Goal: Information Seeking & Learning: Learn about a topic

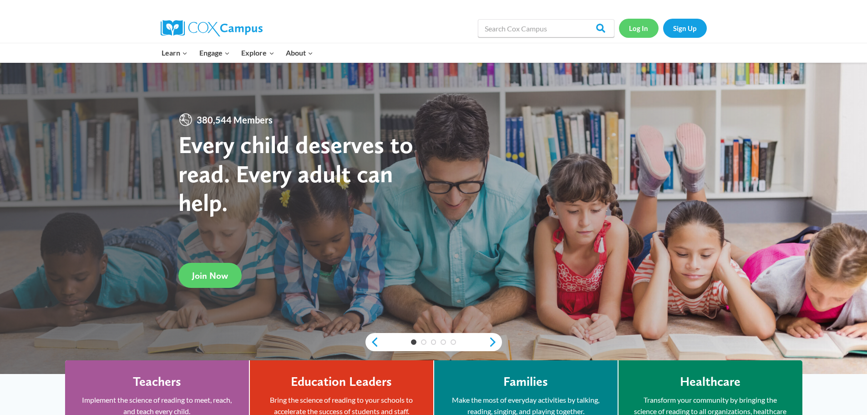
click at [639, 27] on link "Log In" at bounding box center [639, 28] width 40 height 19
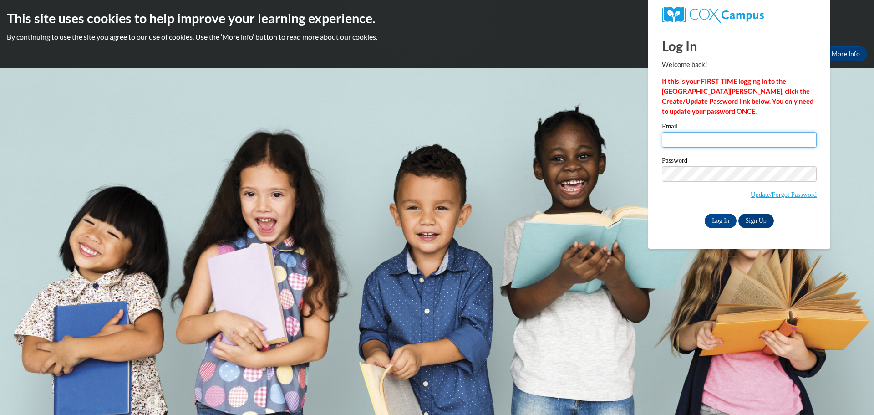
drag, startPoint x: 766, startPoint y: 143, endPoint x: 763, endPoint y: 139, distance: 5.2
click at [766, 143] on input "Email" at bounding box center [739, 139] width 155 height 15
type input "lvasquez@desertlilyspeech.com"
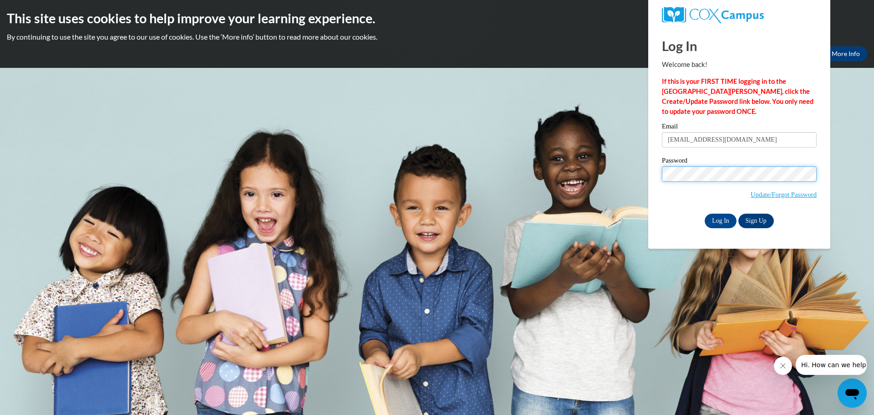
click at [705, 214] on input "Log In" at bounding box center [721, 221] width 32 height 15
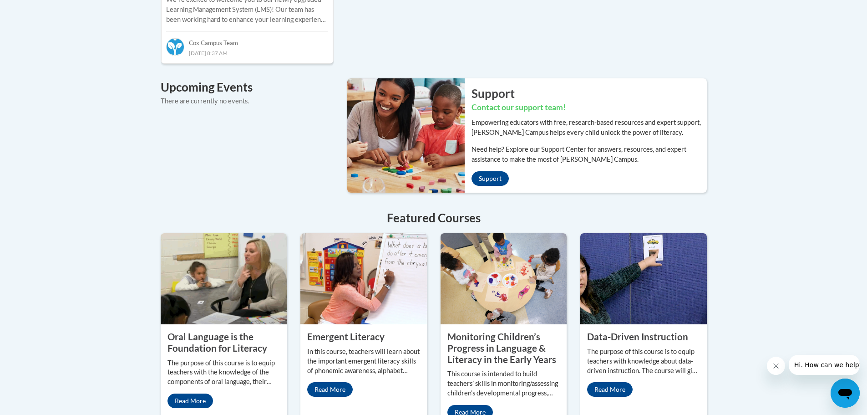
scroll to position [637, 0]
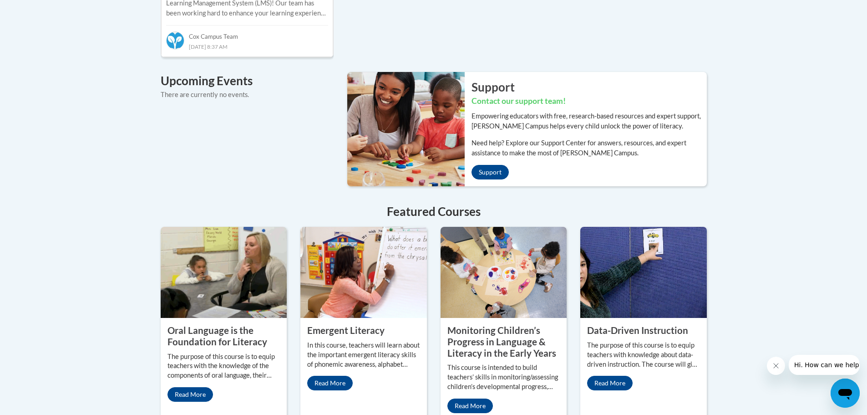
click at [218, 335] on property "Oral Language is the Foundation for Literacy" at bounding box center [218, 336] width 100 height 22
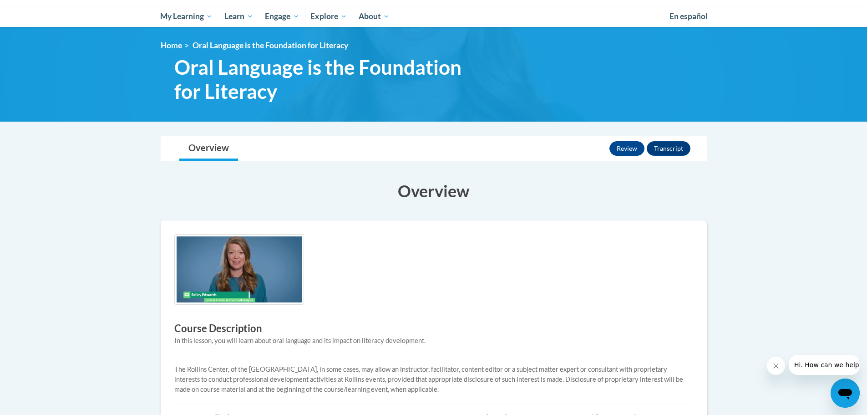
scroll to position [91, 0]
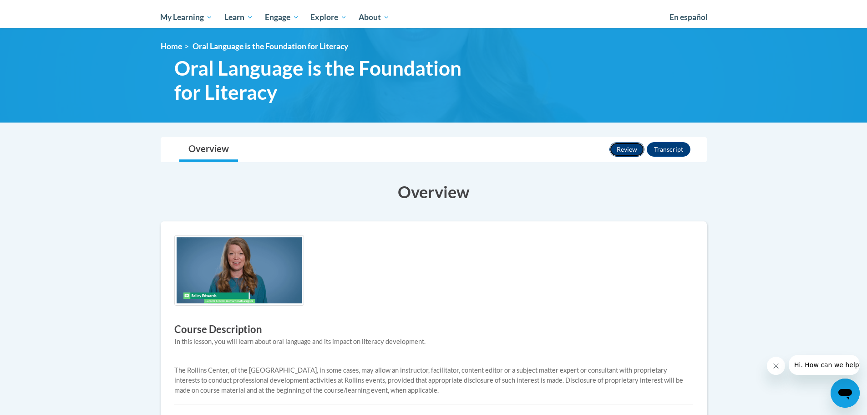
click at [634, 151] on button "Review" at bounding box center [627, 149] width 35 height 15
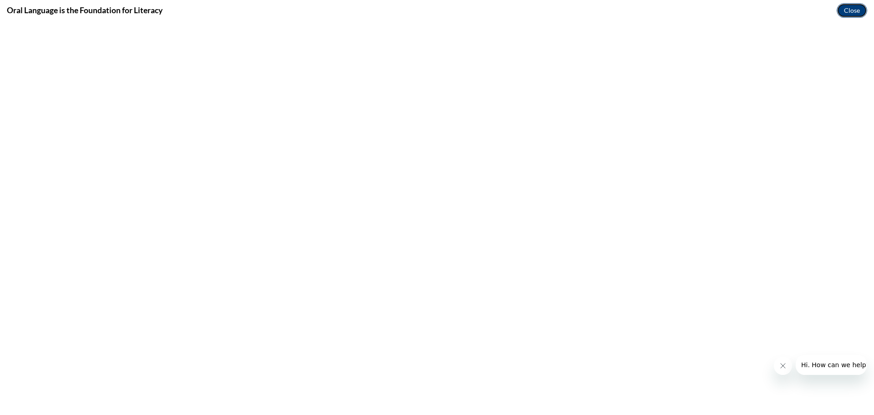
click at [850, 11] on button "Close" at bounding box center [852, 10] width 31 height 15
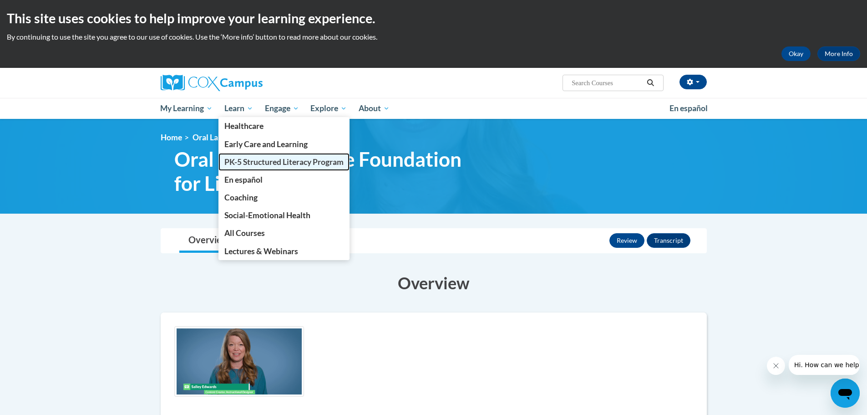
click at [242, 163] on span "PK-5 Structured Literacy Program" at bounding box center [283, 162] width 119 height 10
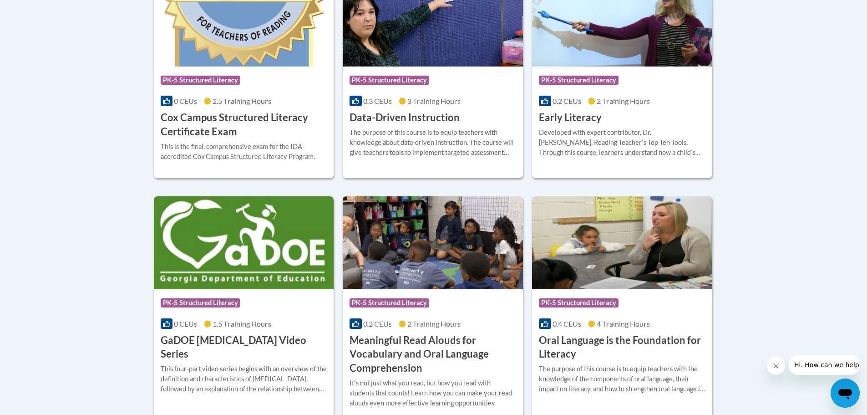
scroll to position [454, 0]
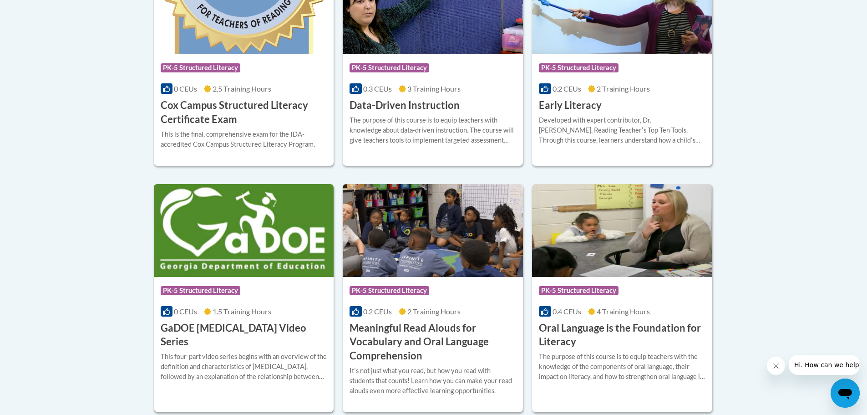
click at [241, 251] on img at bounding box center [244, 230] width 180 height 93
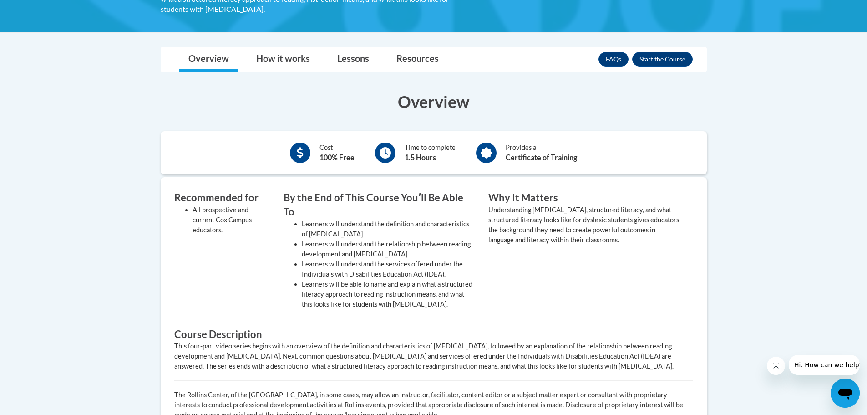
scroll to position [178, 0]
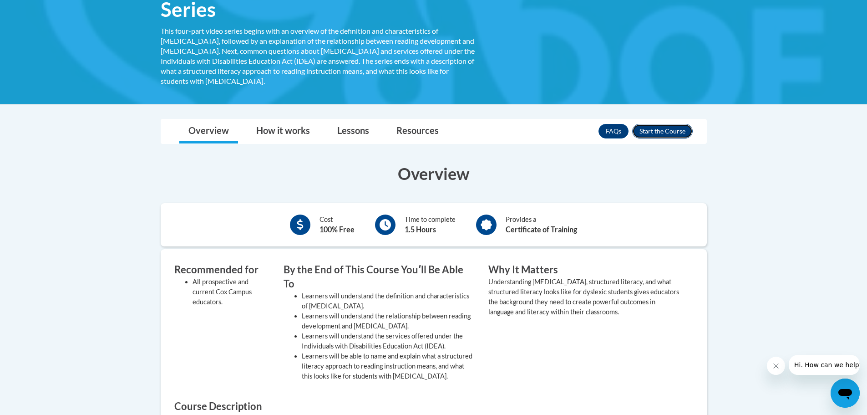
click at [663, 124] on button "Enroll" at bounding box center [662, 131] width 61 height 15
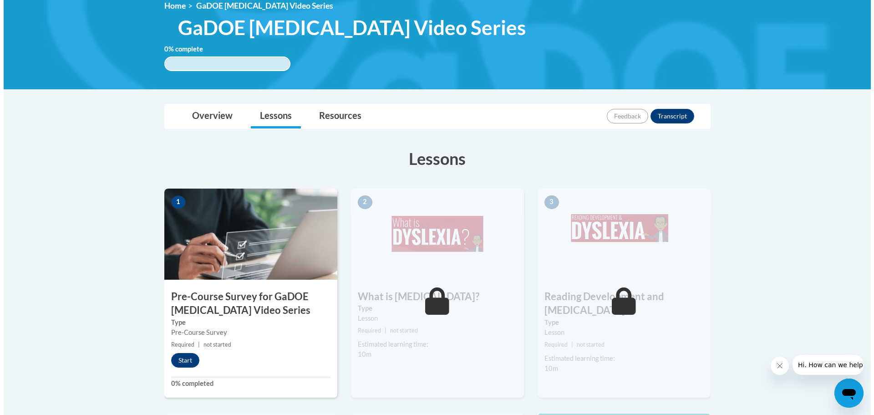
scroll to position [137, 0]
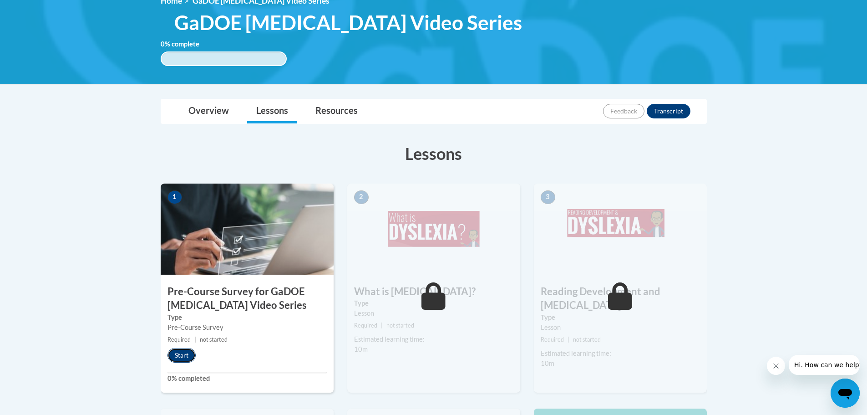
click at [177, 358] on button "Start" at bounding box center [182, 355] width 28 height 15
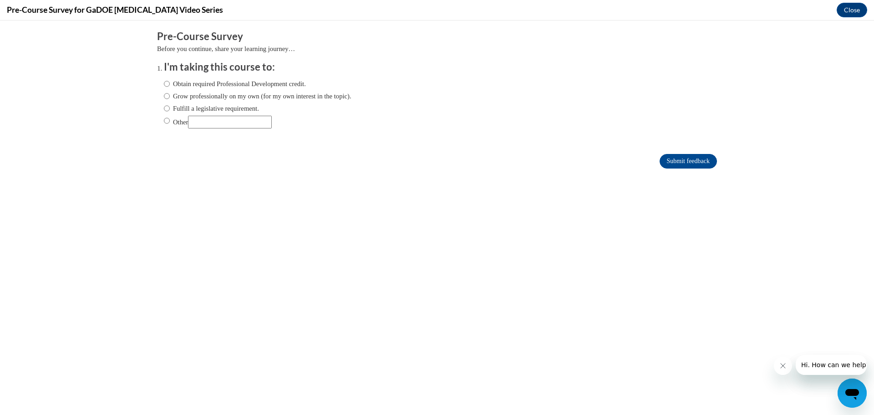
scroll to position [0, 0]
click at [164, 121] on input "Other" at bounding box center [167, 121] width 6 height 10
radio input "true"
click at [220, 124] on input "Other" at bounding box center [230, 122] width 84 height 13
type input "Become certified with IDA"
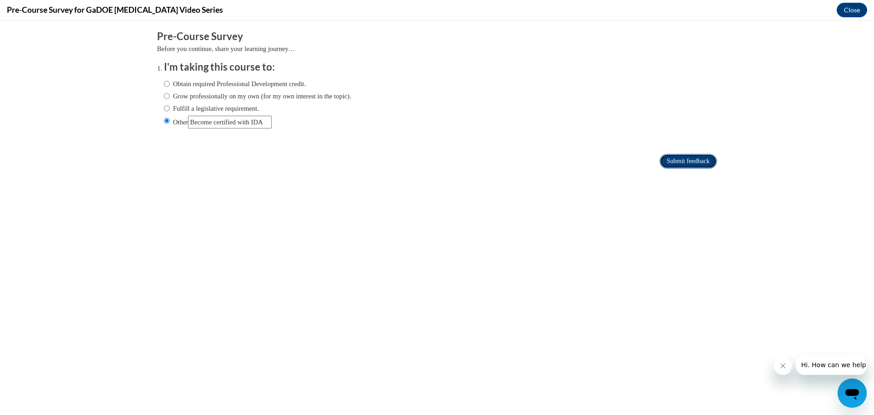
click at [663, 160] on input "Submit feedback" at bounding box center [688, 161] width 57 height 15
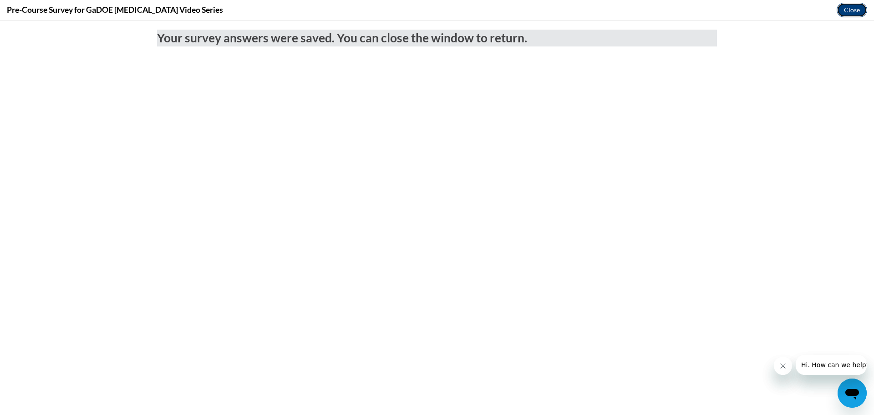
click at [851, 8] on button "Close" at bounding box center [852, 10] width 31 height 15
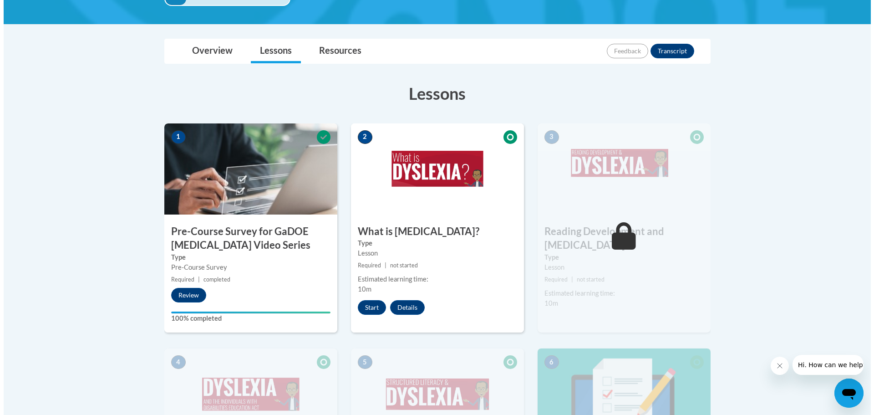
scroll to position [182, 0]
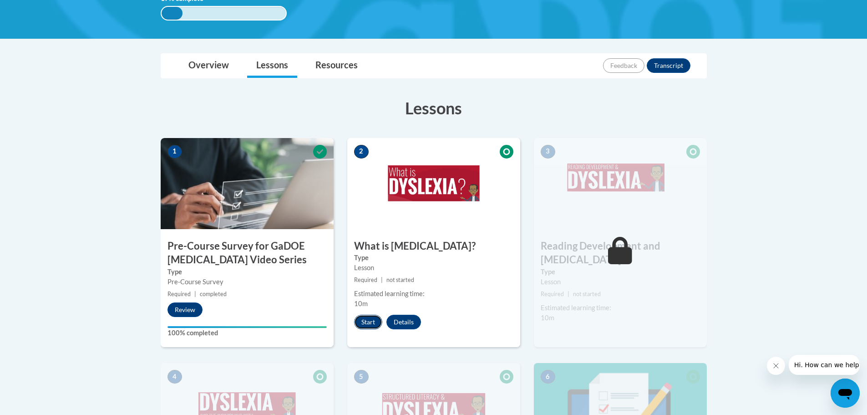
click at [366, 320] on button "Start" at bounding box center [368, 322] width 28 height 15
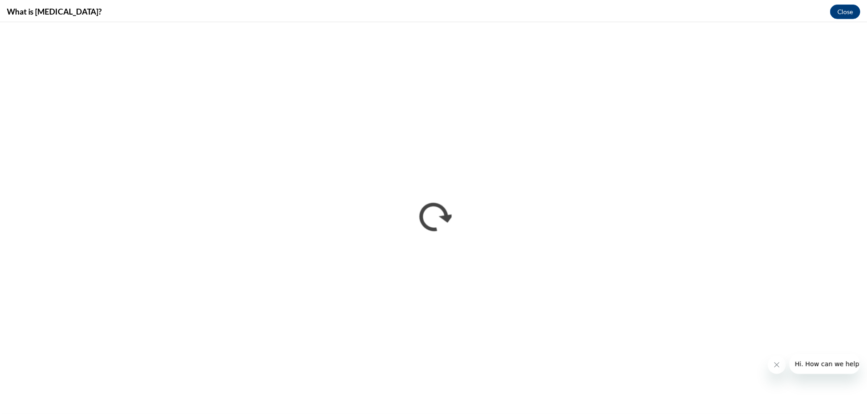
scroll to position [0, 0]
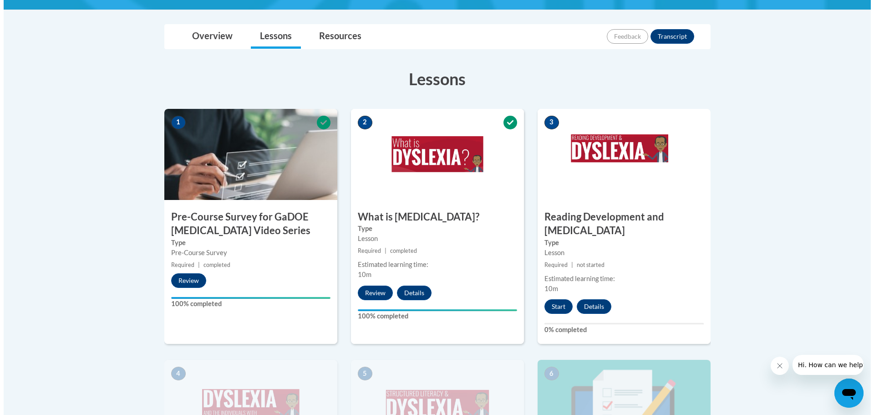
scroll to position [228, 0]
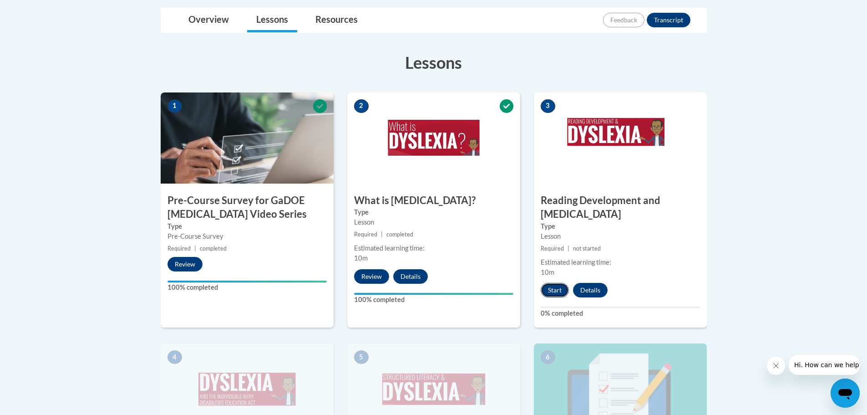
click at [555, 283] on button "Start" at bounding box center [555, 290] width 28 height 15
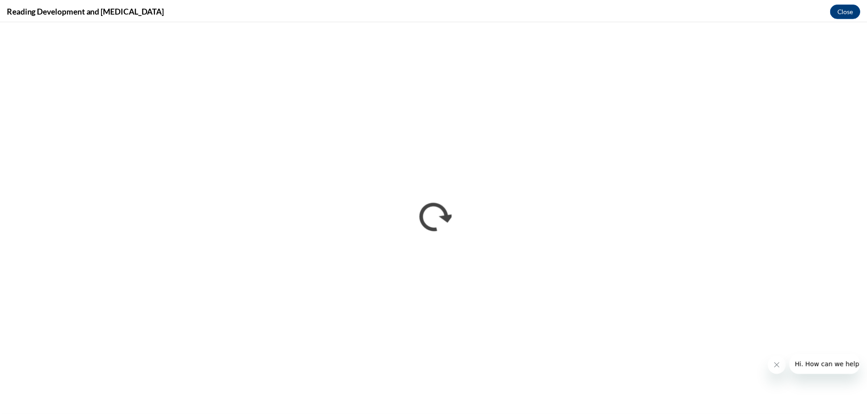
scroll to position [0, 0]
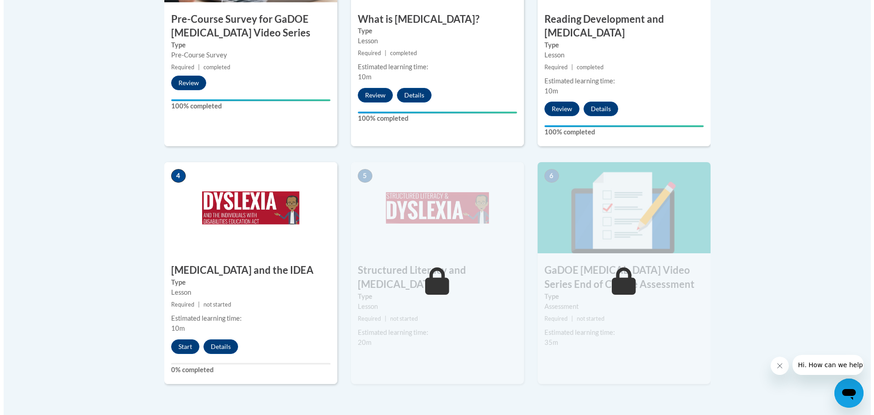
scroll to position [410, 0]
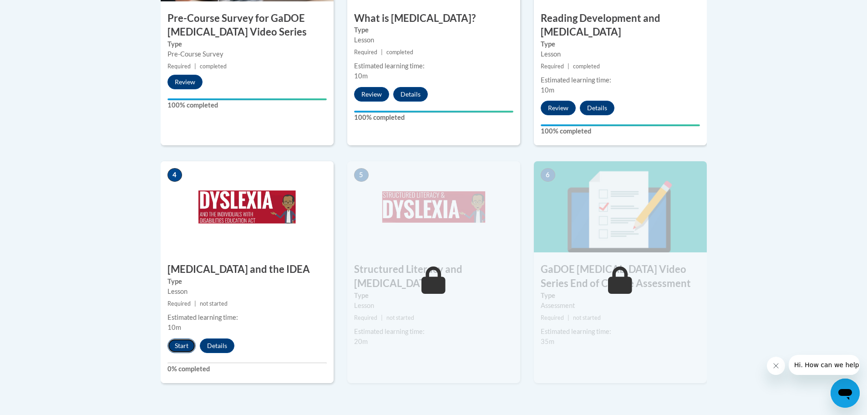
click at [172, 338] on button "Start" at bounding box center [182, 345] width 28 height 15
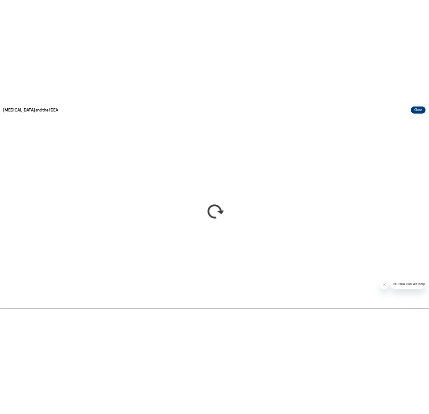
scroll to position [0, 0]
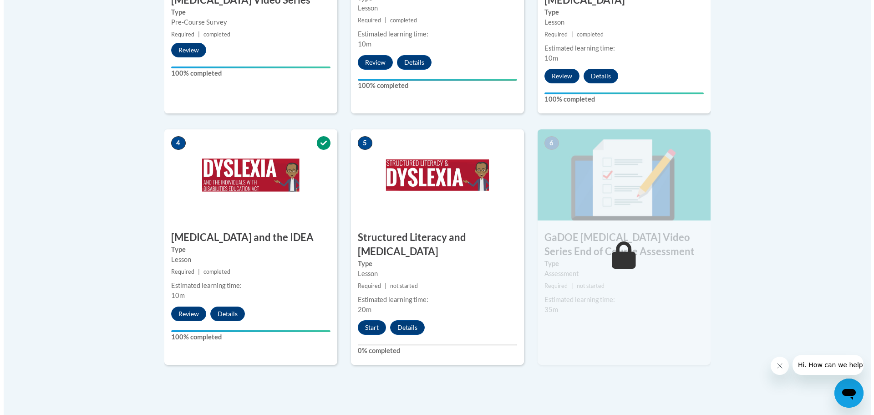
scroll to position [455, 0]
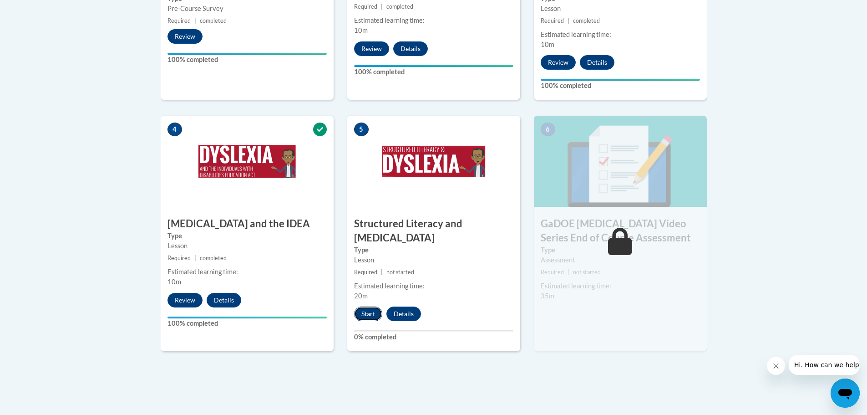
click at [372, 306] on button "Start" at bounding box center [368, 313] width 28 height 15
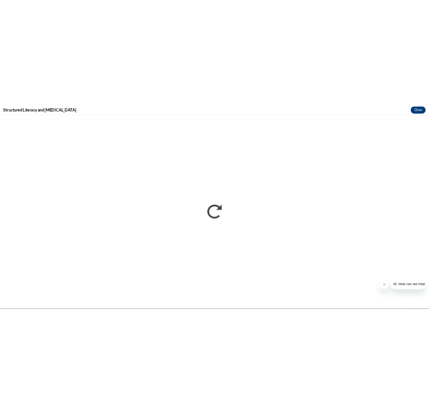
scroll to position [0, 0]
